Goal: Navigation & Orientation: Find specific page/section

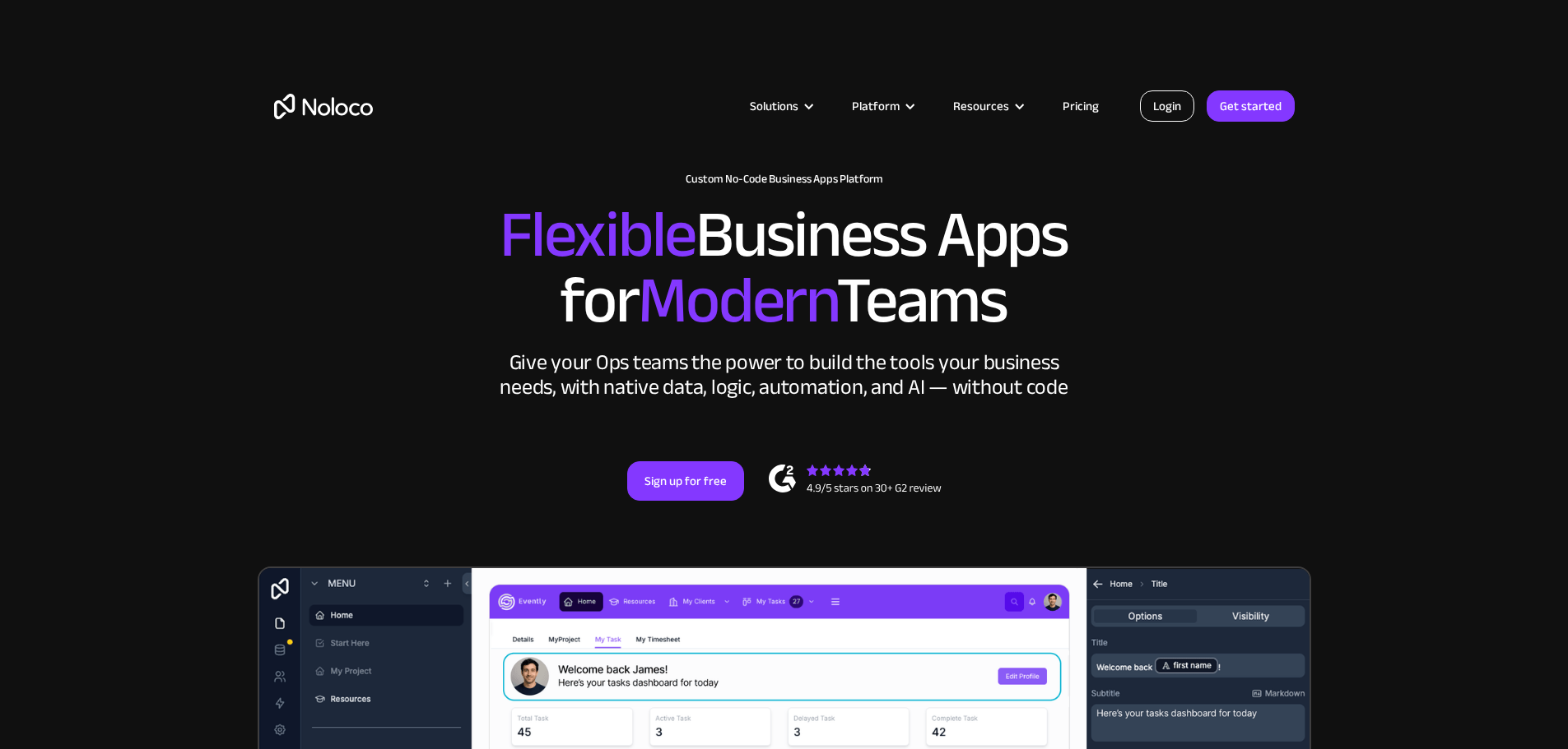
click at [1151, 111] on link "Login" at bounding box center [1166, 106] width 55 height 32
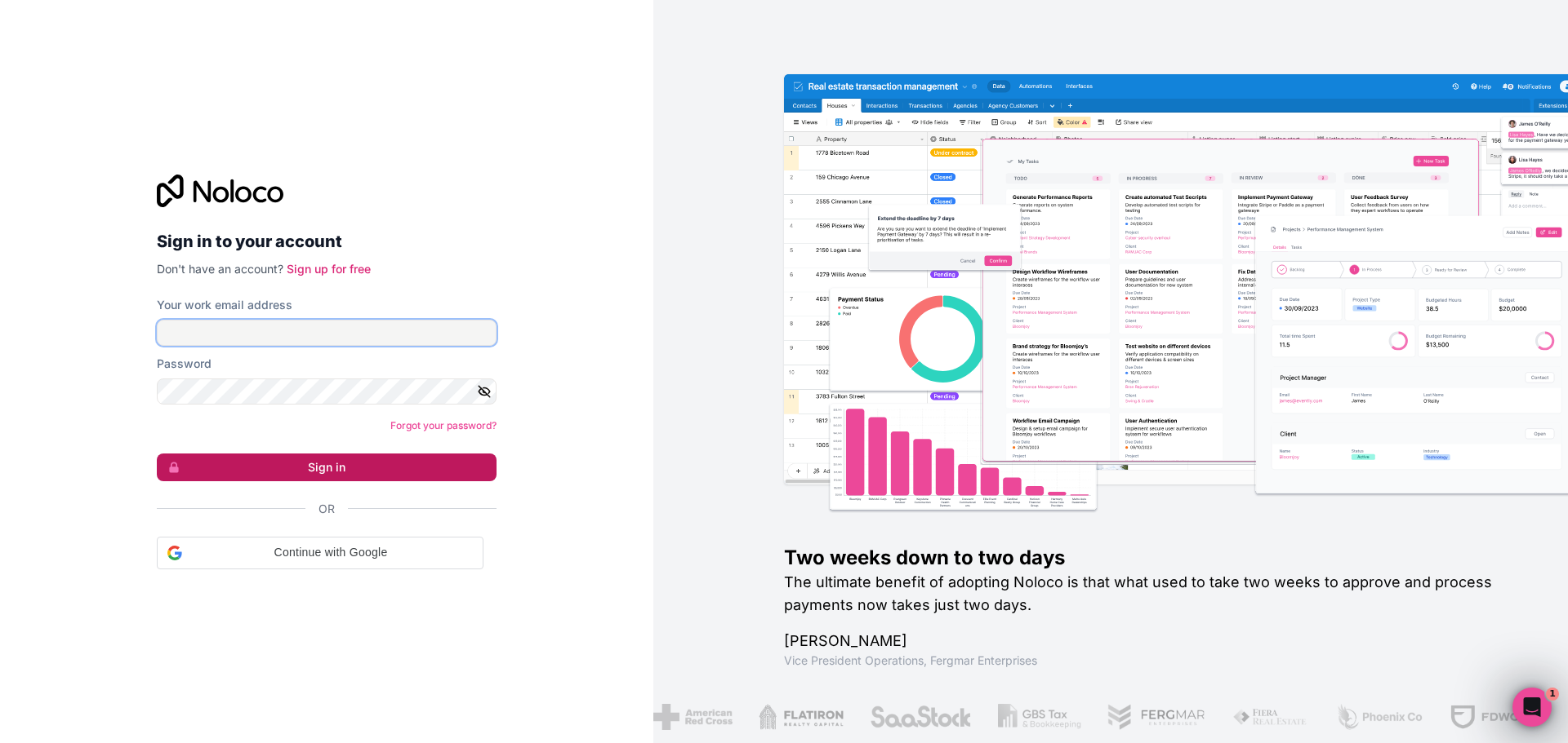
type input "[PERSON_NAME][EMAIL_ADDRESS][DOMAIN_NAME]"
click at [395, 458] on button "Sign in" at bounding box center [326, 467] width 339 height 28
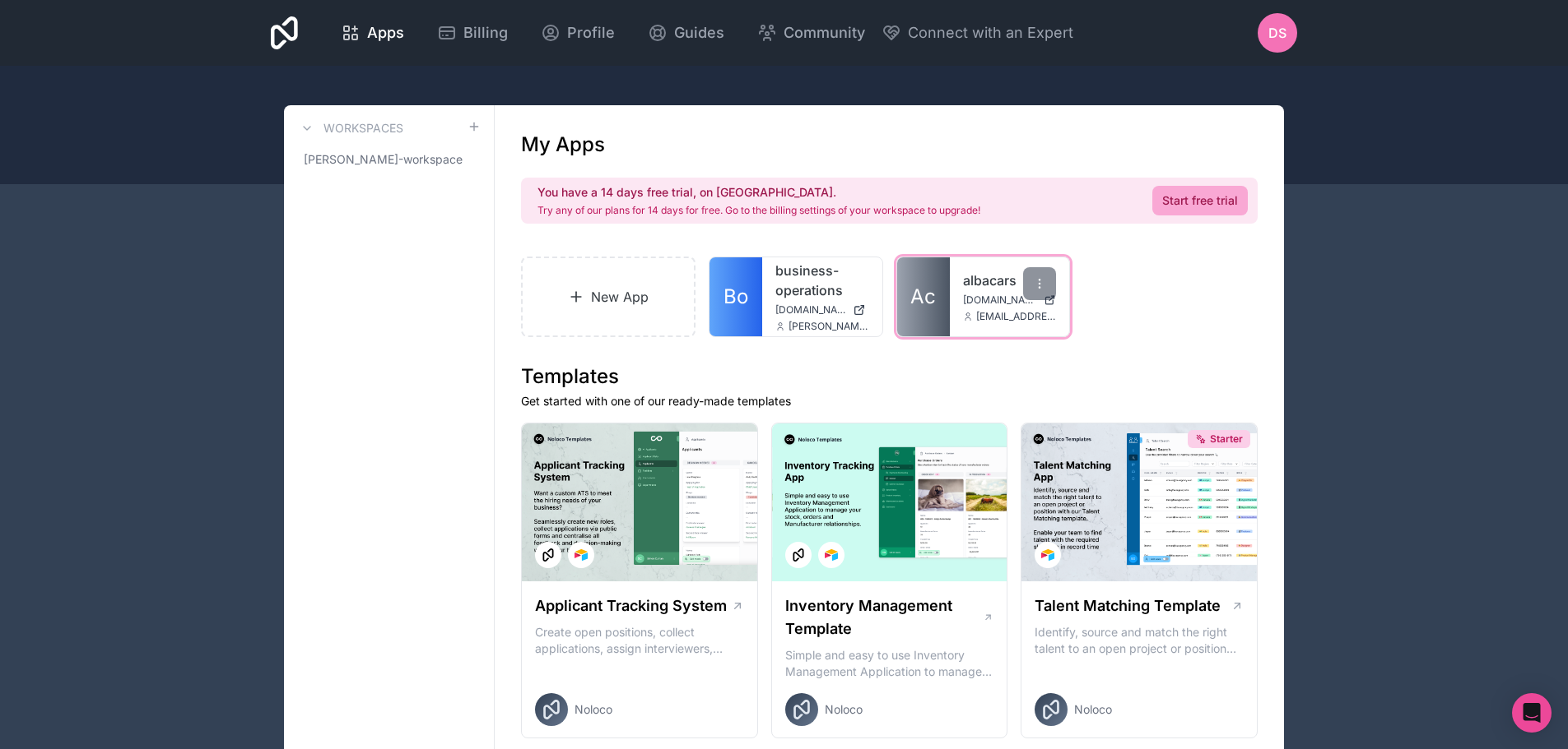
click at [930, 288] on span "Ac" at bounding box center [922, 297] width 26 height 26
